Goal: Information Seeking & Learning: Check status

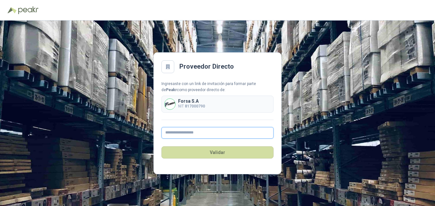
drag, startPoint x: 0, startPoint y: 0, endPoint x: 221, endPoint y: 134, distance: 258.1
click at [221, 134] on input "text" at bounding box center [218, 133] width 112 height 12
type input "**********"
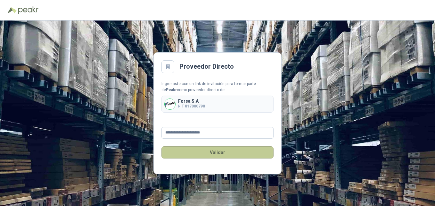
click at [213, 153] on button "Validar" at bounding box center [218, 152] width 112 height 12
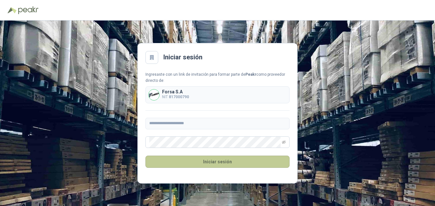
click at [216, 160] on button "Iniciar sesión" at bounding box center [218, 162] width 144 height 12
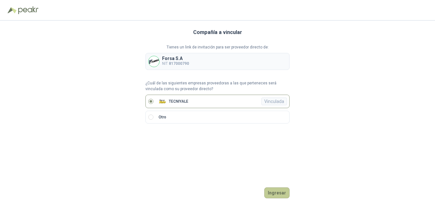
click at [275, 195] on button "Ingresar" at bounding box center [277, 192] width 25 height 11
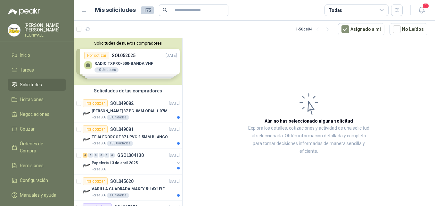
click at [141, 93] on div "Solicitudes de tus compradores" at bounding box center [128, 91] width 109 height 12
click at [139, 115] on div "Forsa S.A 5 Unidades" at bounding box center [136, 117] width 88 height 5
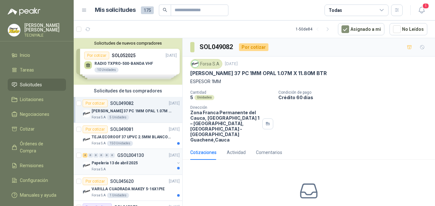
click at [128, 158] on div "4 0 0 0 0 0 GSOL004130 [DATE]" at bounding box center [132, 155] width 98 height 8
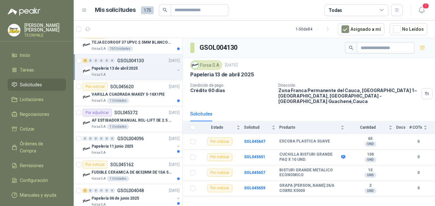
scroll to position [96, 0]
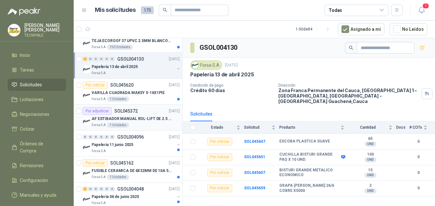
click at [149, 112] on div "Por adjudicar SOL045372 [DATE]" at bounding box center [131, 111] width 97 height 8
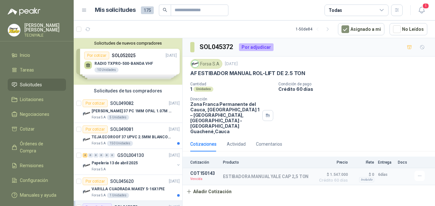
click at [145, 62] on div "Solicitudes de nuevos compradores Por cotizar SOL052025 [DATE] RADIO TXPRO-500-…" at bounding box center [128, 61] width 109 height 46
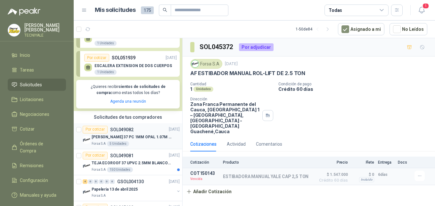
scroll to position [96, 0]
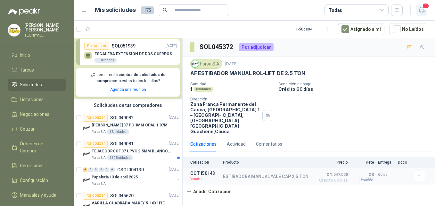
click at [422, 8] on icon "button" at bounding box center [422, 10] width 8 height 8
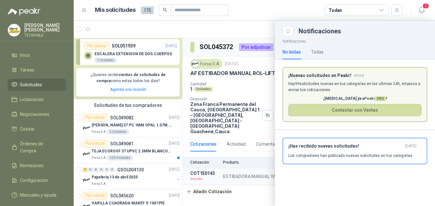
click at [255, 6] on article "Mis solicitudes 175 Todas" at bounding box center [249, 10] width 308 height 12
drag, startPoint x: 284, startPoint y: 6, endPoint x: 326, endPoint y: 6, distance: 41.7
click at [284, 7] on article "Mis solicitudes 175 Todas" at bounding box center [249, 10] width 308 height 12
